Goal: Task Accomplishment & Management: Complete application form

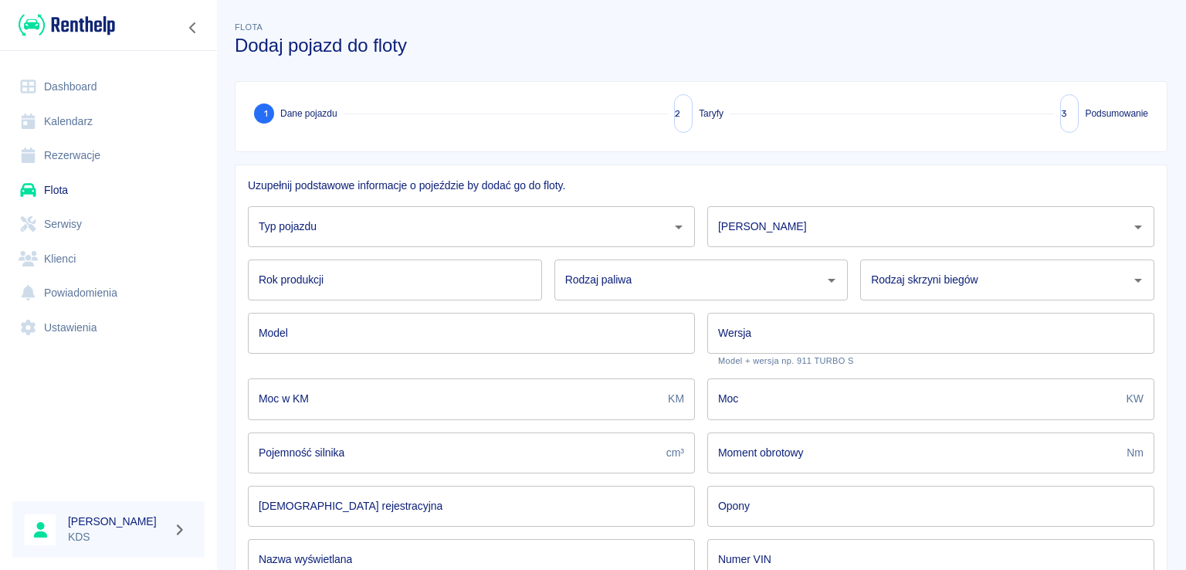
click at [670, 229] on icon "Otwórz" at bounding box center [679, 227] width 19 height 19
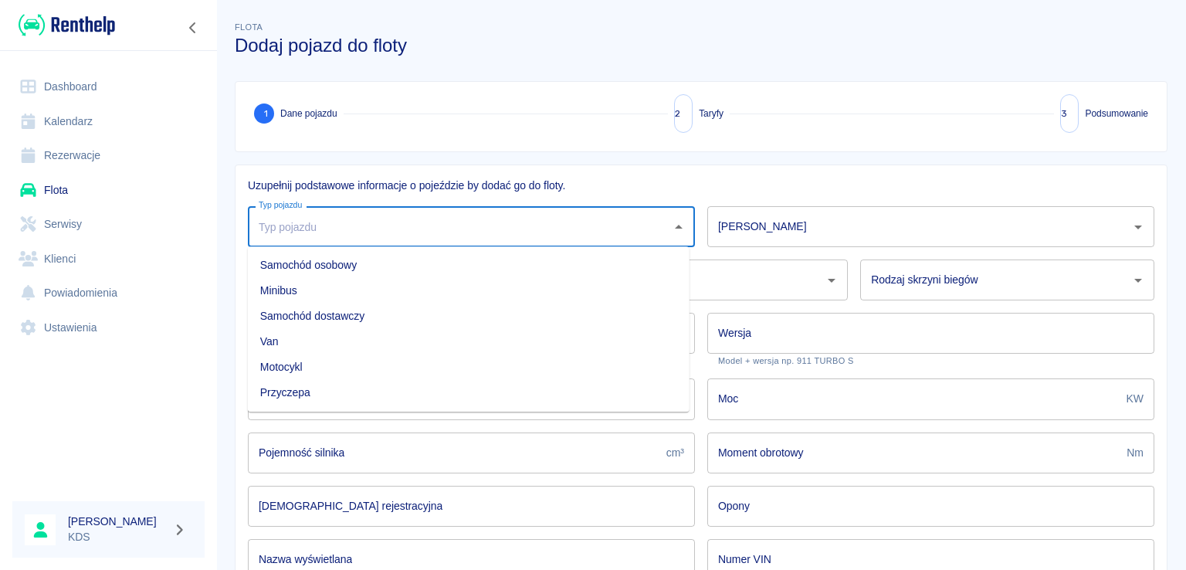
click at [287, 341] on li "Van" at bounding box center [469, 341] width 442 height 25
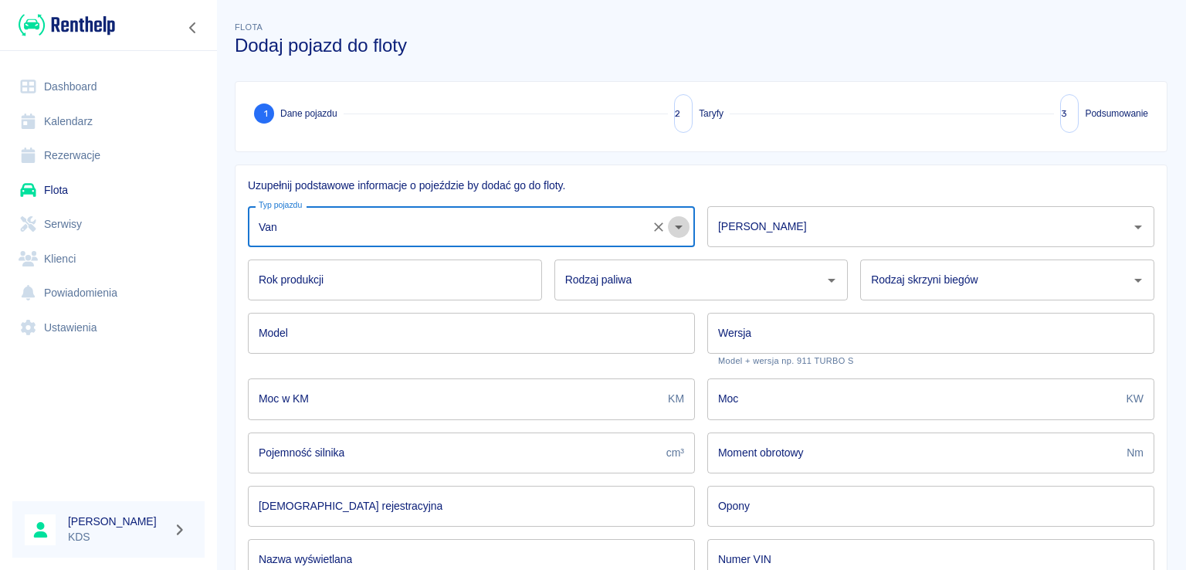
click at [670, 226] on icon "Otwórz" at bounding box center [679, 227] width 19 height 19
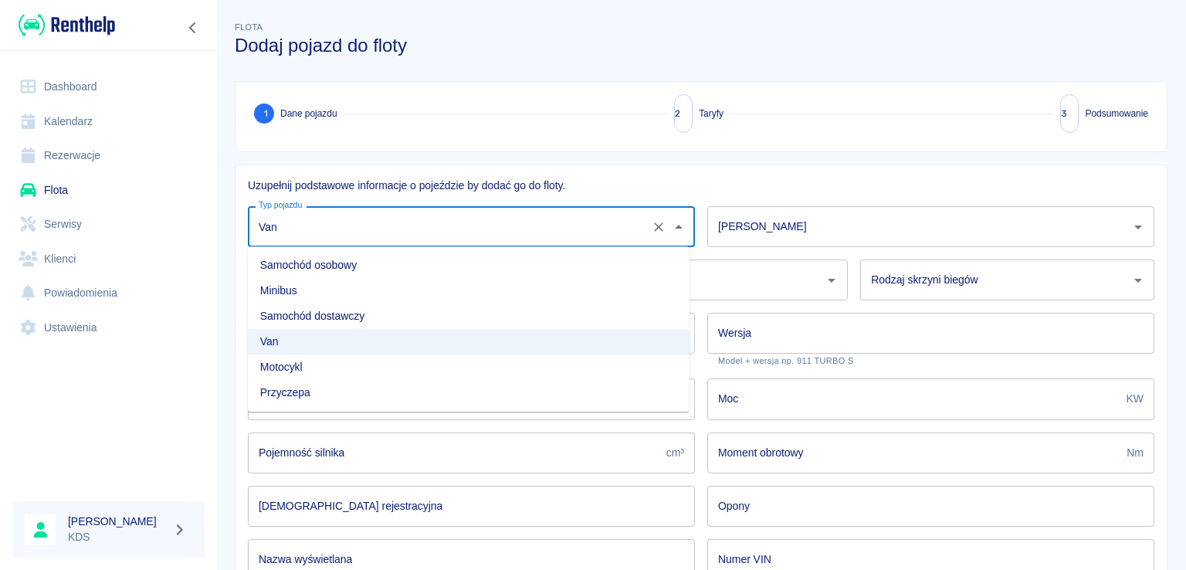
click at [385, 317] on li "Samochód dostawczy" at bounding box center [469, 316] width 442 height 25
type input "Samochód dostawczy"
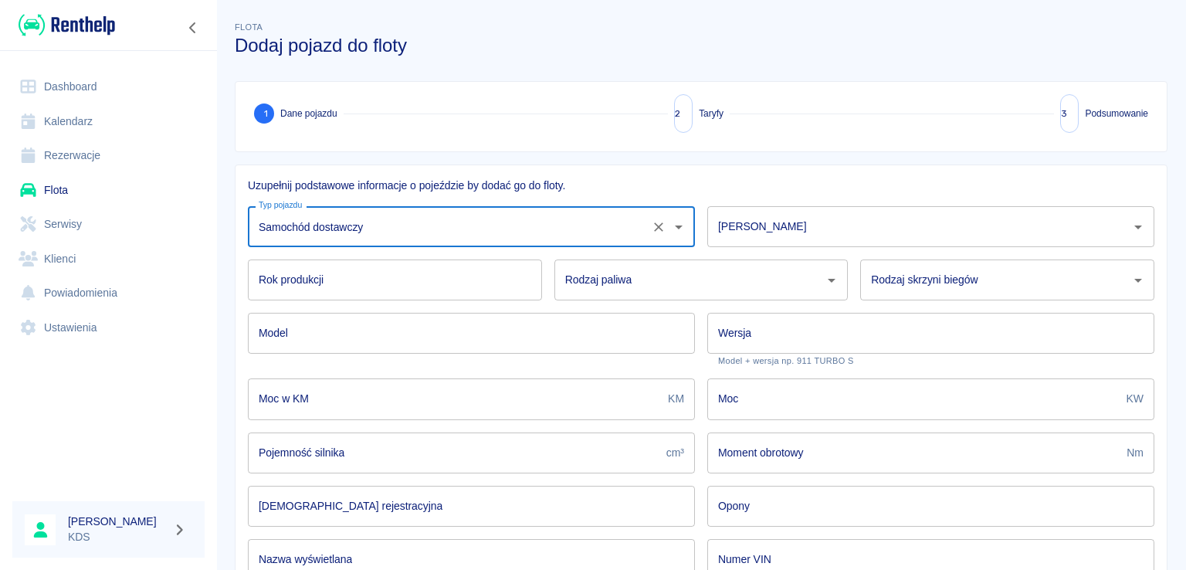
click at [813, 211] on div "[PERSON_NAME]" at bounding box center [931, 226] width 447 height 41
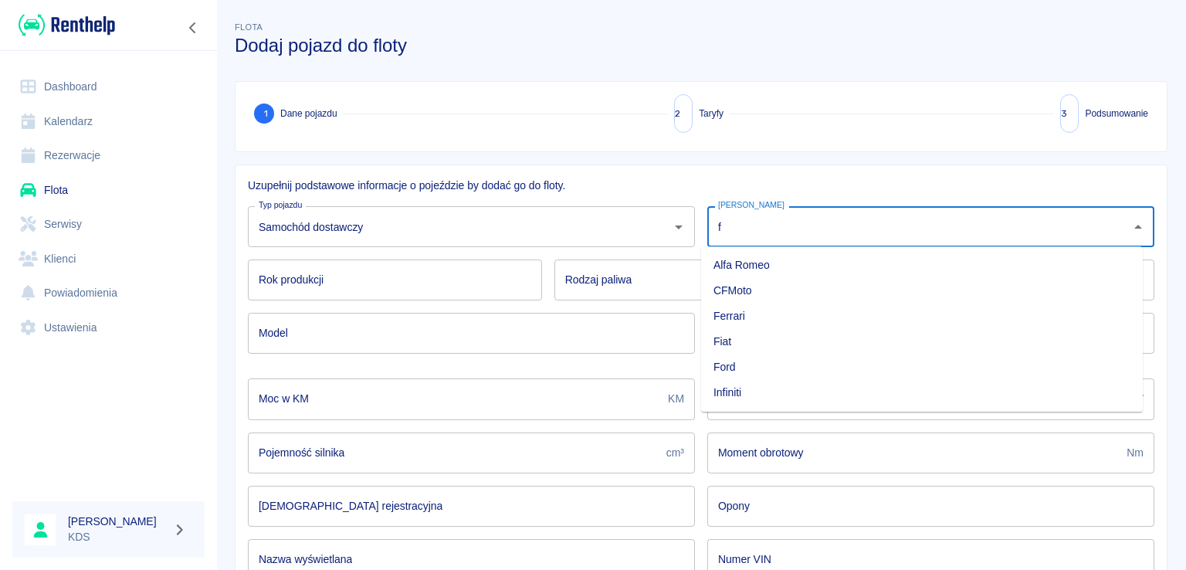
click at [729, 341] on li "Fiat" at bounding box center [922, 341] width 442 height 25
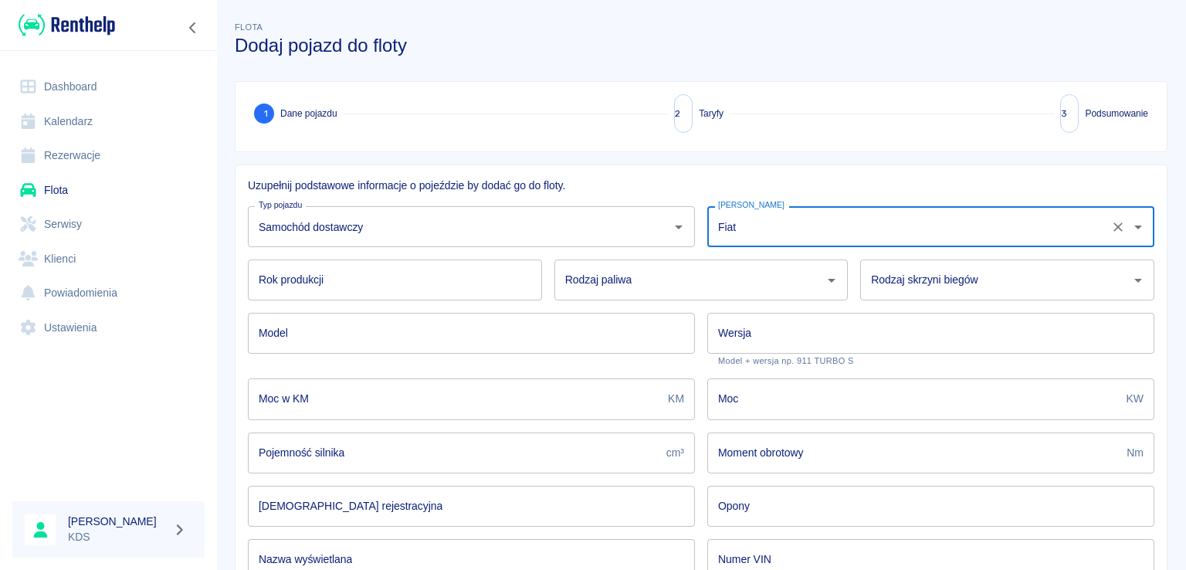
type input "Fiat"
click at [406, 270] on input "Rok produkcji" at bounding box center [395, 280] width 294 height 41
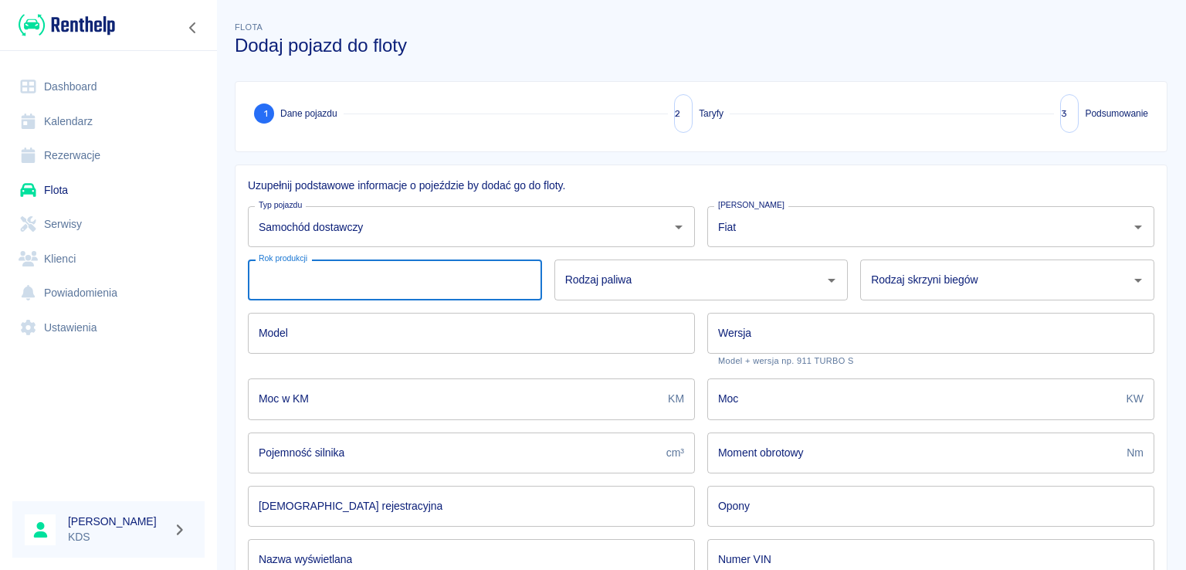
type input "2025"
click at [650, 272] on input "Rodzaj paliwa" at bounding box center [690, 279] width 257 height 27
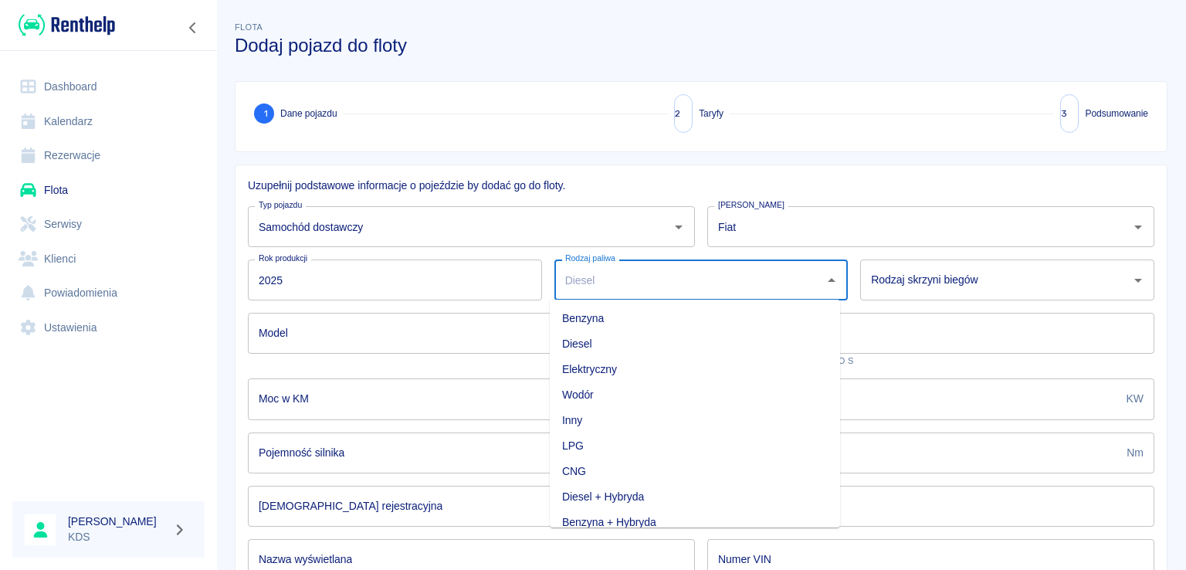
click at [606, 345] on li "Diesel" at bounding box center [695, 343] width 290 height 25
type input "Diesel"
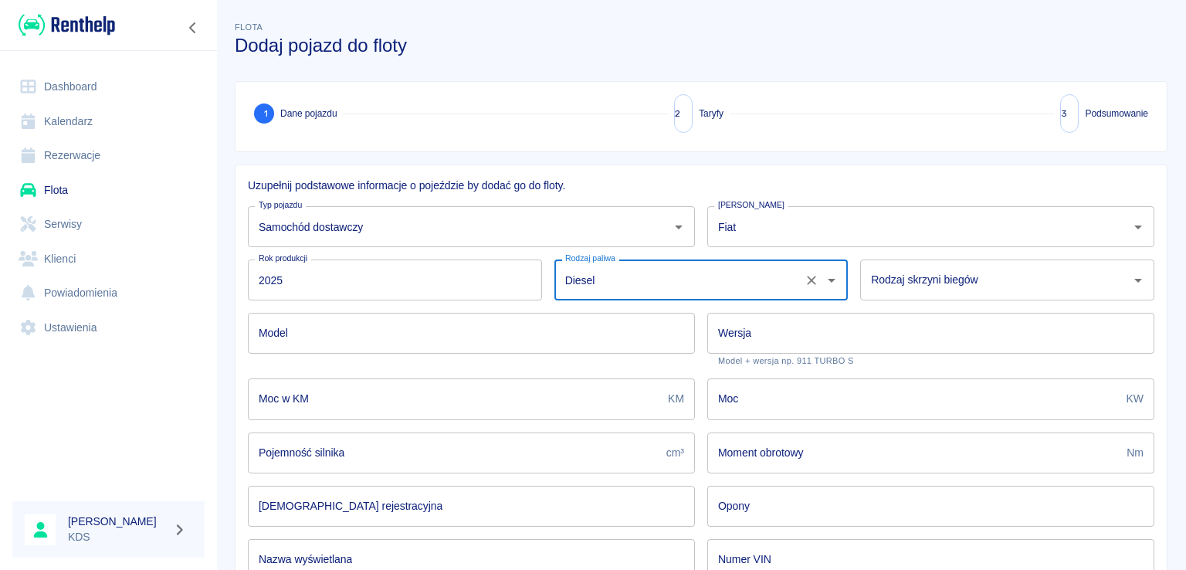
click at [945, 279] on div "Rodzaj skrzyni biegów Rodzaj skrzyni biegów" at bounding box center [1008, 280] width 294 height 41
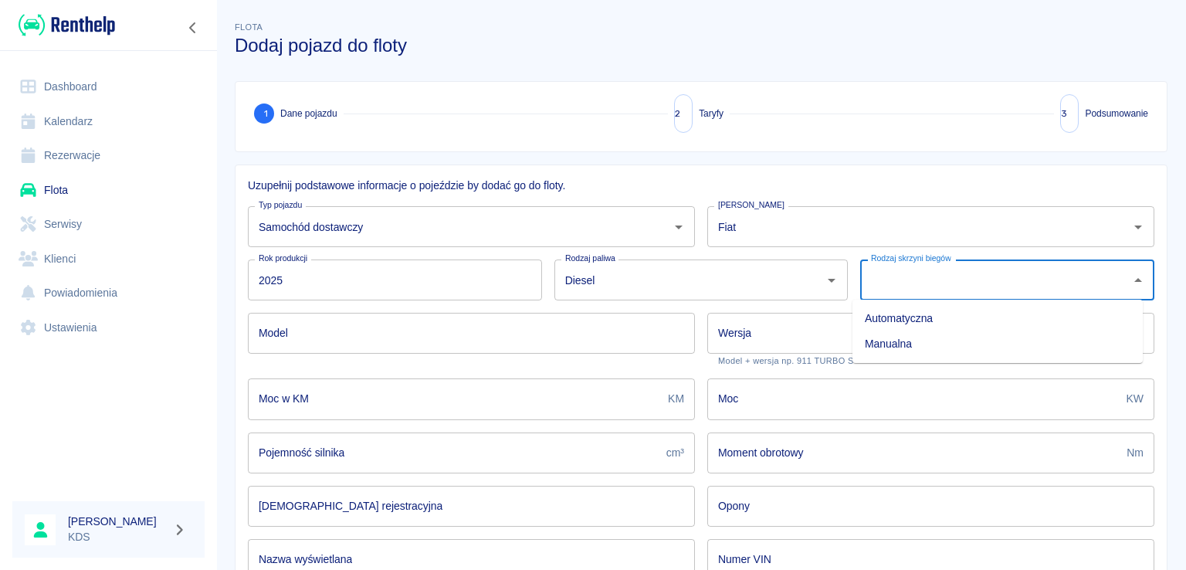
click at [884, 341] on li "Manualna" at bounding box center [998, 343] width 290 height 25
type input "Manualna"
click at [535, 334] on input "Model" at bounding box center [471, 333] width 447 height 41
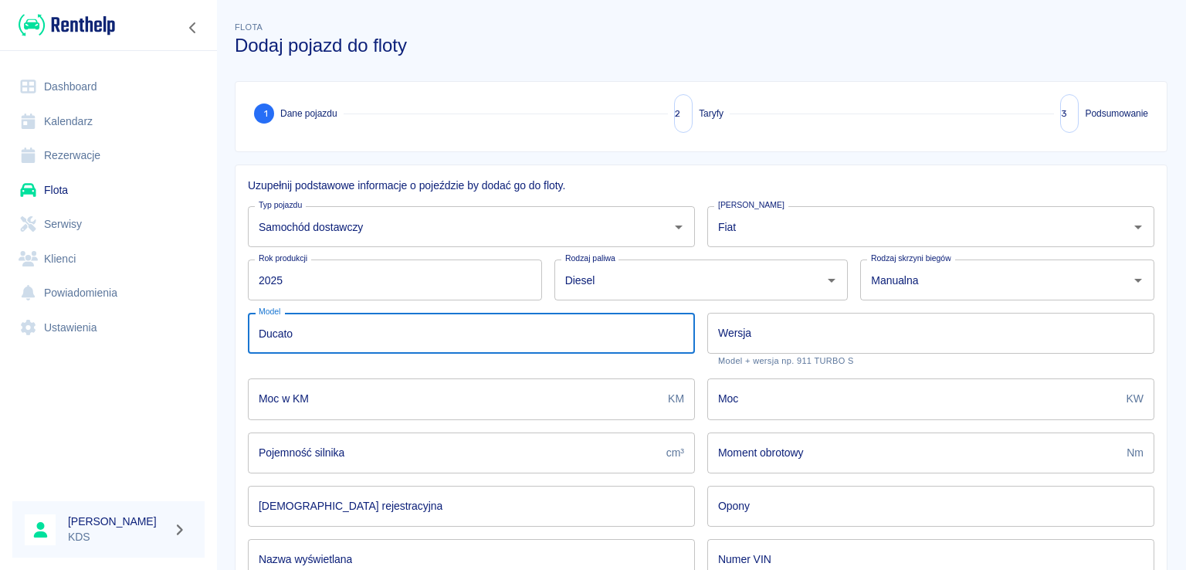
type input "Ducato"
click at [772, 335] on input "Wersja" at bounding box center [931, 333] width 447 height 41
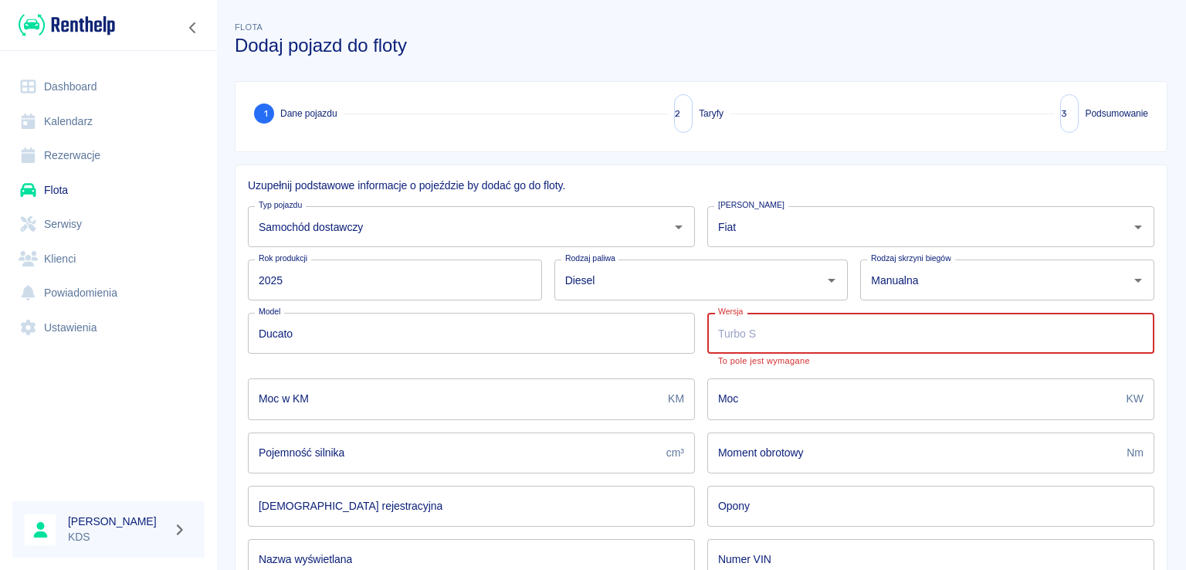
click at [948, 343] on input "Wersja" at bounding box center [931, 333] width 447 height 41
click at [778, 330] on input "Wersja" at bounding box center [931, 333] width 447 height 41
click at [79, 112] on link "Kalendarz" at bounding box center [108, 121] width 192 height 35
